Goal: Transaction & Acquisition: Purchase product/service

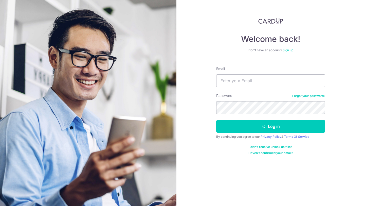
click at [238, 75] on input "Email" at bounding box center [270, 80] width 109 height 13
click at [231, 78] on input "Email" at bounding box center [270, 80] width 109 height 13
type input "[PERSON_NAME][EMAIL_ADDRESS][PERSON_NAME][DOMAIN_NAME]"
click at [216, 120] on button "Log in" at bounding box center [270, 126] width 109 height 13
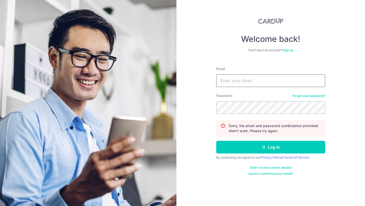
click at [232, 81] on input "Email" at bounding box center [270, 80] width 109 height 13
type input "[PERSON_NAME][EMAIL_ADDRESS][PERSON_NAME][DOMAIN_NAME]"
click at [216, 141] on button "Log in" at bounding box center [270, 147] width 109 height 13
click at [244, 83] on input "Email" at bounding box center [270, 80] width 109 height 13
type input "[PERSON_NAME][EMAIL_ADDRESS][PERSON_NAME][DOMAIN_NAME]"
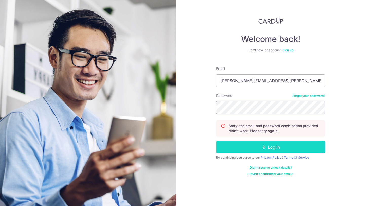
click at [269, 146] on button "Log in" at bounding box center [270, 147] width 109 height 13
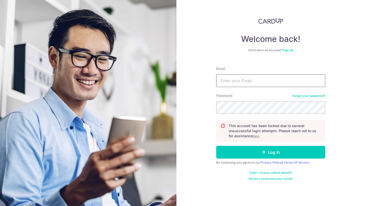
click at [252, 79] on input "Email" at bounding box center [270, 80] width 109 height 13
type input "[PERSON_NAME][EMAIL_ADDRESS][PERSON_NAME][DOMAIN_NAME]"
click at [257, 135] on u "here" at bounding box center [256, 136] width 7 height 4
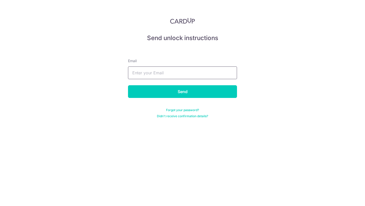
click at [158, 69] on input "text" at bounding box center [182, 72] width 109 height 13
type input "[PERSON_NAME][EMAIL_ADDRESS][PERSON_NAME][DOMAIN_NAME]"
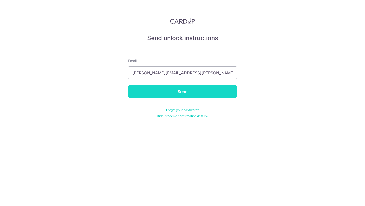
click at [173, 97] on input "Send" at bounding box center [182, 91] width 109 height 13
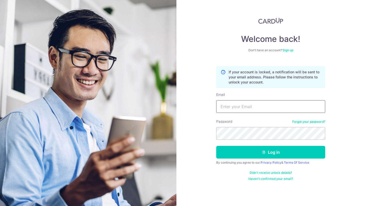
click at [233, 108] on input "Email" at bounding box center [270, 106] width 109 height 13
type input "[PERSON_NAME][EMAIL_ADDRESS][PERSON_NAME][DOMAIN_NAME]"
click at [216, 146] on button "Log in" at bounding box center [270, 152] width 109 height 13
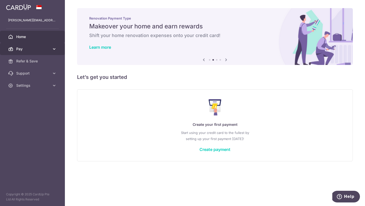
click at [55, 48] on icon at bounding box center [54, 48] width 5 height 5
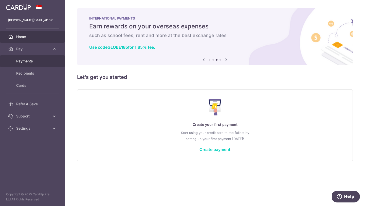
click at [36, 61] on span "Payments" at bounding box center [32, 61] width 33 height 5
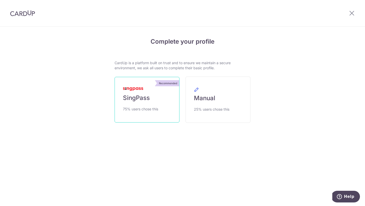
click at [148, 115] on link "Recommended SingPass 75% users chose this" at bounding box center [147, 100] width 65 height 46
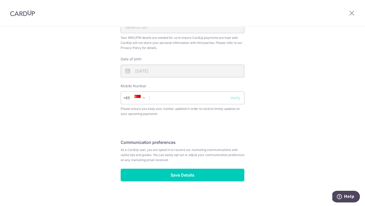
scroll to position [187, 0]
click at [170, 101] on input "text" at bounding box center [183, 97] width 124 height 13
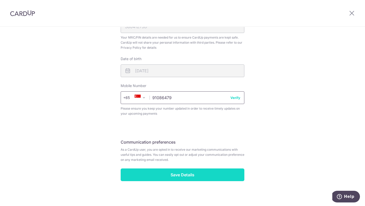
type input "91086479"
click at [174, 177] on input "Save Details" at bounding box center [183, 174] width 124 height 13
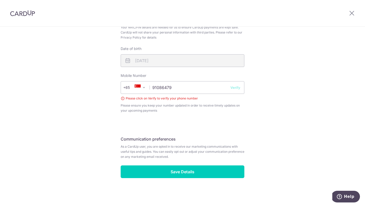
click at [234, 85] on button "Verify" at bounding box center [235, 87] width 10 height 5
click at [234, 91] on input "91086479" at bounding box center [183, 87] width 124 height 13
click at [234, 88] on button "Verify" at bounding box center [235, 87] width 10 height 5
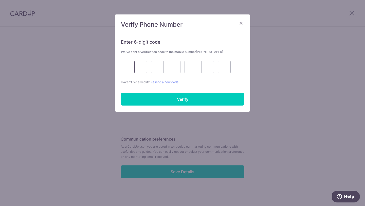
click at [140, 68] on input "text" at bounding box center [140, 67] width 13 height 13
type input "3"
type input "8"
type input "7"
type input "1"
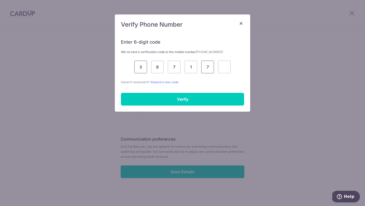
type input "7"
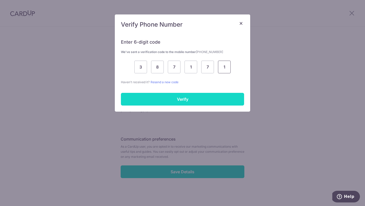
type input "1"
click at [184, 100] on input "Verify" at bounding box center [182, 99] width 123 height 13
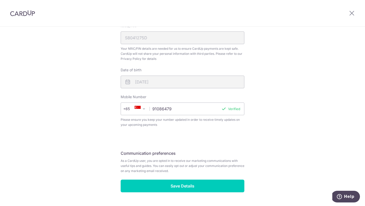
scroll to position [190, 0]
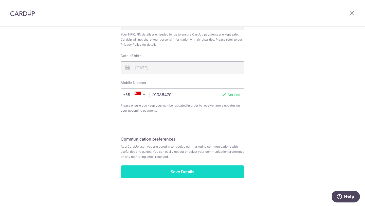
click at [193, 170] on input "Save Details" at bounding box center [183, 171] width 124 height 13
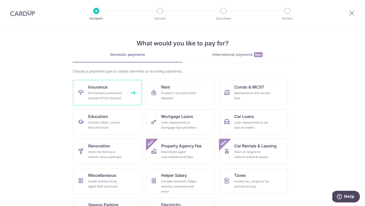
click at [103, 98] on div "All insurance premiums (except NTUC Income)" at bounding box center [106, 95] width 36 height 10
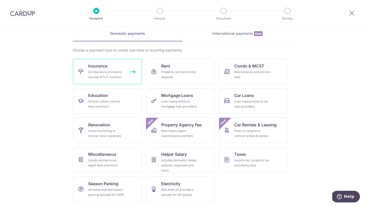
click at [101, 71] on div "All insurance premiums (except NTUC Income)" at bounding box center [106, 74] width 36 height 10
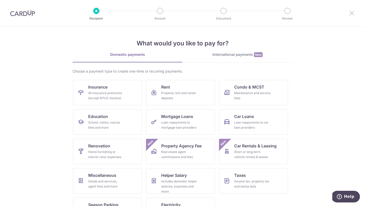
click at [351, 12] on icon at bounding box center [352, 13] width 6 height 6
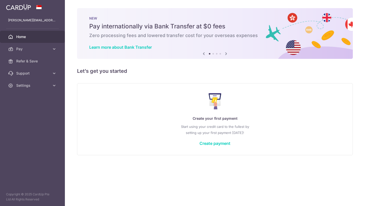
click at [351, 14] on div "NEW Pay internationally via Bank Transfer at $0 fees Zero processing fees and l…" at bounding box center [215, 33] width 276 height 51
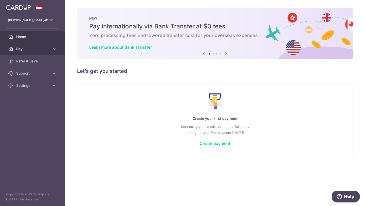
click at [53, 51] on icon at bounding box center [54, 48] width 5 height 5
click at [210, 145] on link "Create payment" at bounding box center [214, 143] width 31 height 5
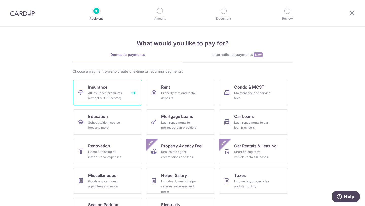
click at [111, 93] on div "All insurance premiums (except NTUC Income)" at bounding box center [106, 95] width 36 height 10
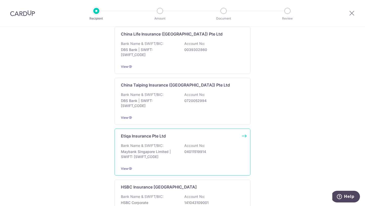
scroll to position [206, 0]
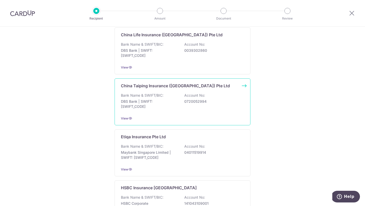
click at [196, 111] on div "Bank Name & SWIFT/BIC: DBS Bank | SWIFT: [SWIFT_CODE] Account No: 0720052994" at bounding box center [182, 102] width 123 height 19
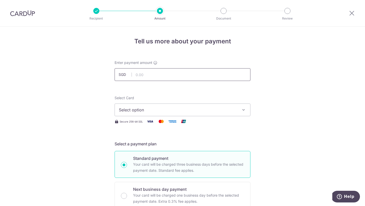
click at [174, 69] on input "text" at bounding box center [183, 74] width 136 height 13
type input "4,500.00"
click at [228, 107] on span "Select option" at bounding box center [178, 110] width 118 height 6
click at [140, 123] on span "Add credit card" at bounding box center [187, 123] width 118 height 5
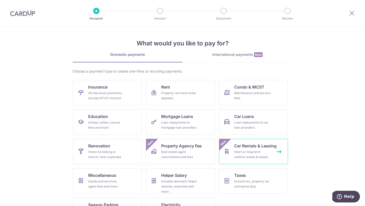
click at [253, 155] on div "Short or long‑term vehicle rentals & leases" at bounding box center [252, 154] width 36 height 10
